Goal: Task Accomplishment & Management: Complete application form

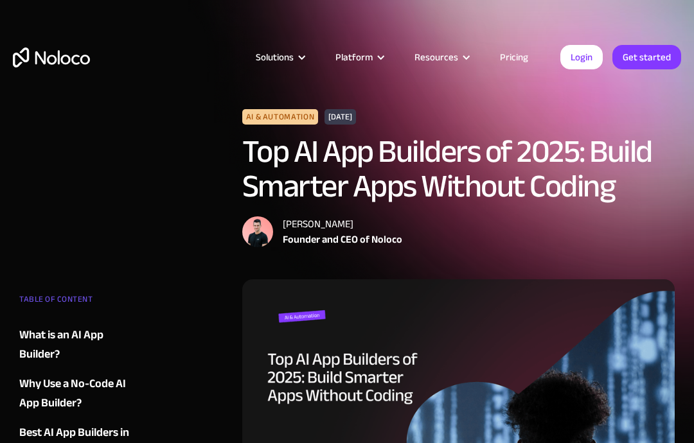
click at [587, 62] on link "Login" at bounding box center [581, 57] width 42 height 24
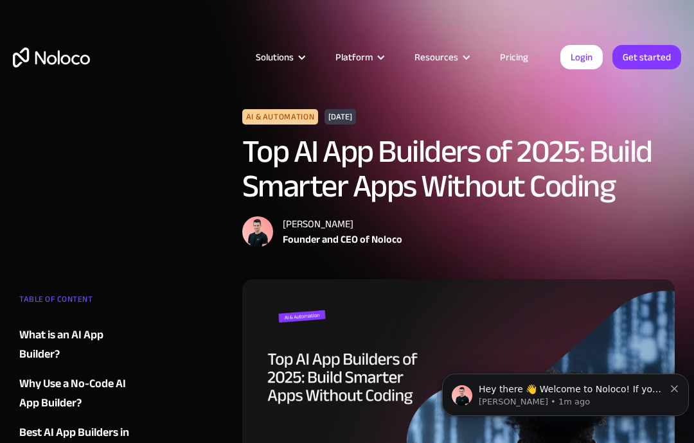
click at [0, 0] on link "Get started" at bounding box center [0, 0] width 0 height 0
click at [591, 57] on link "Login" at bounding box center [581, 57] width 42 height 24
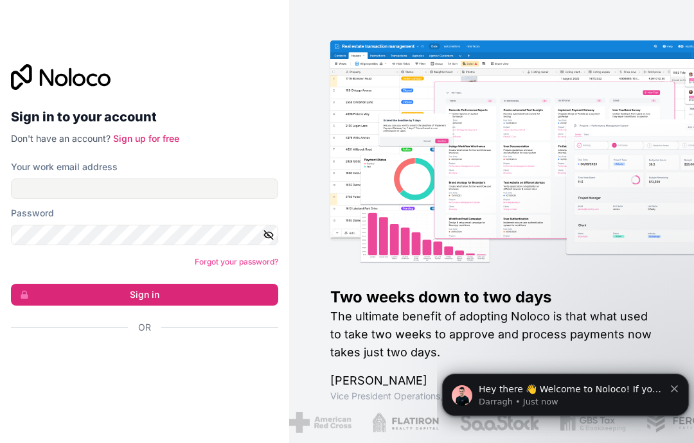
click at [206, 377] on div "Sign in with Google. Opens in new tab" at bounding box center [139, 362] width 257 height 28
click at [211, 377] on div "Sign in with Google. Opens in new tab" at bounding box center [139, 362] width 257 height 28
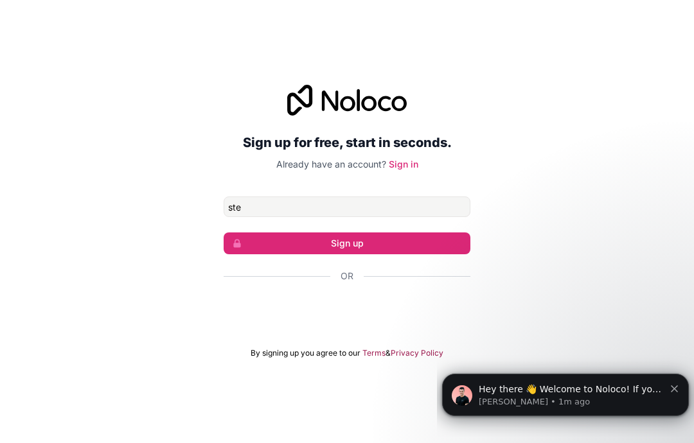
type input "[EMAIL_ADDRESS][DOMAIN_NAME]"
click at [438, 289] on form "[EMAIL_ADDRESS][DOMAIN_NAME] Sign up Or By signing up you agree to our Terms & …" at bounding box center [347, 278] width 247 height 162
click at [424, 255] on button "Sign up" at bounding box center [347, 244] width 247 height 22
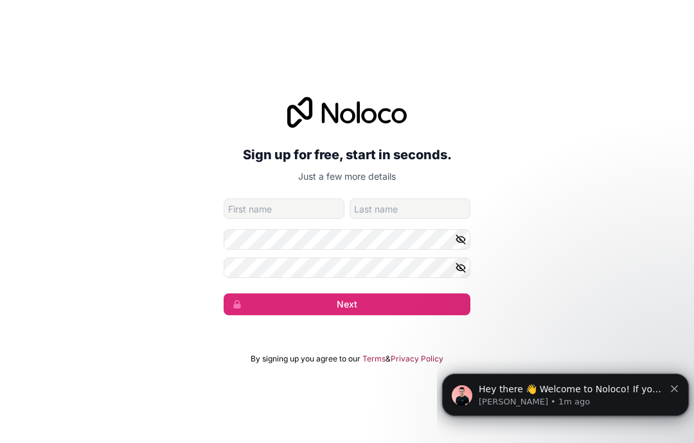
type input "[PERSON_NAME]"
click at [422, 316] on button "Next" at bounding box center [347, 305] width 247 height 22
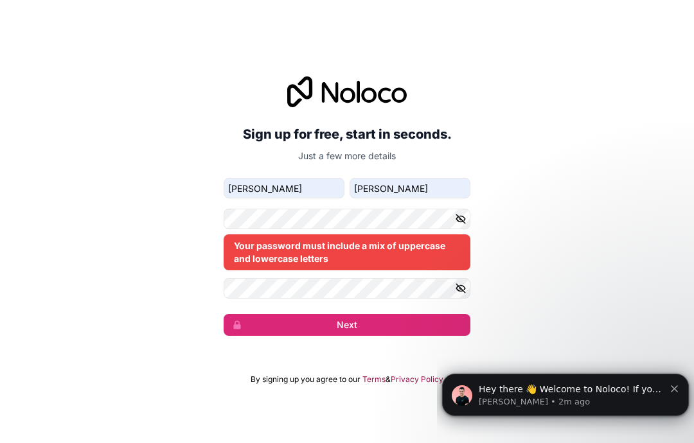
click at [467, 299] on button "button" at bounding box center [462, 288] width 15 height 21
click at [464, 224] on icon "button" at bounding box center [460, 219] width 9 height 9
click at [423, 336] on button "Next" at bounding box center [347, 325] width 247 height 22
click at [386, 336] on button "Next" at bounding box center [347, 325] width 247 height 22
click at [379, 332] on form "[EMAIL_ADDRESS][DOMAIN_NAME] [PERSON_NAME] Your password must include a mix of …" at bounding box center [347, 257] width 247 height 158
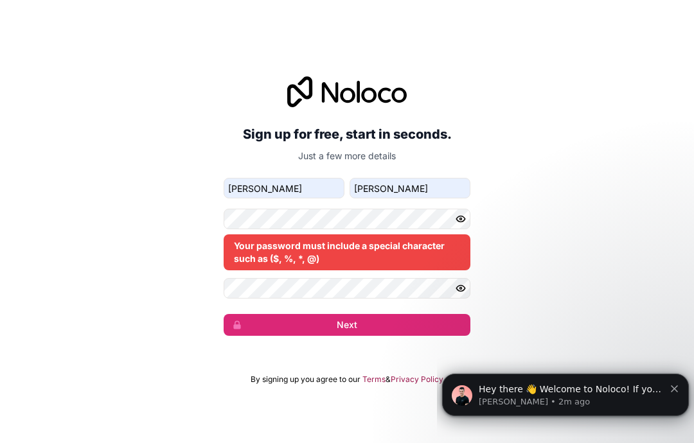
click at [407, 336] on button "Next" at bounding box center [347, 325] width 247 height 22
click at [414, 336] on button "Next" at bounding box center [347, 325] width 247 height 22
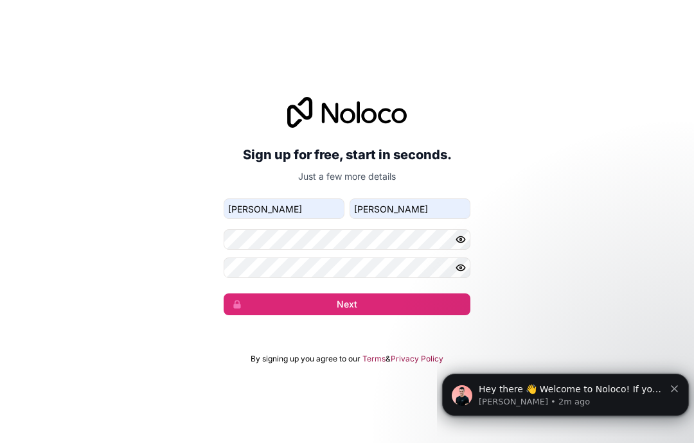
click at [413, 316] on button "Next" at bounding box center [347, 305] width 247 height 22
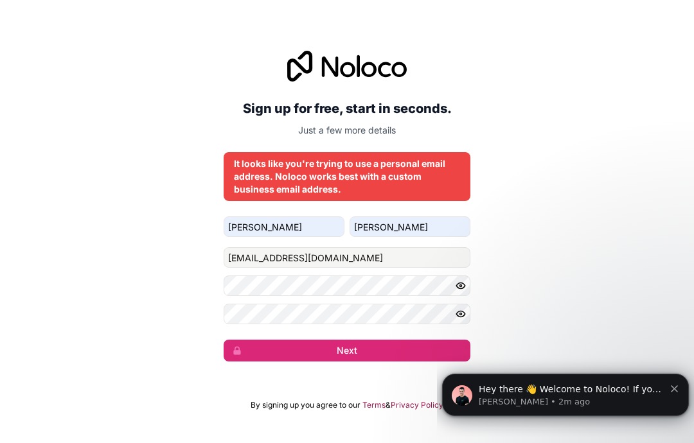
click at [462, 289] on icon "button" at bounding box center [460, 286] width 9 height 6
click at [460, 316] on icon "button" at bounding box center [461, 315] width 2 height 2
click at [403, 362] on button "Next" at bounding box center [347, 351] width 247 height 22
click at [469, 201] on div "It looks like you're trying to use a personal email address. Noloco works best …" at bounding box center [347, 176] width 247 height 49
